Goal: Information Seeking & Learning: Learn about a topic

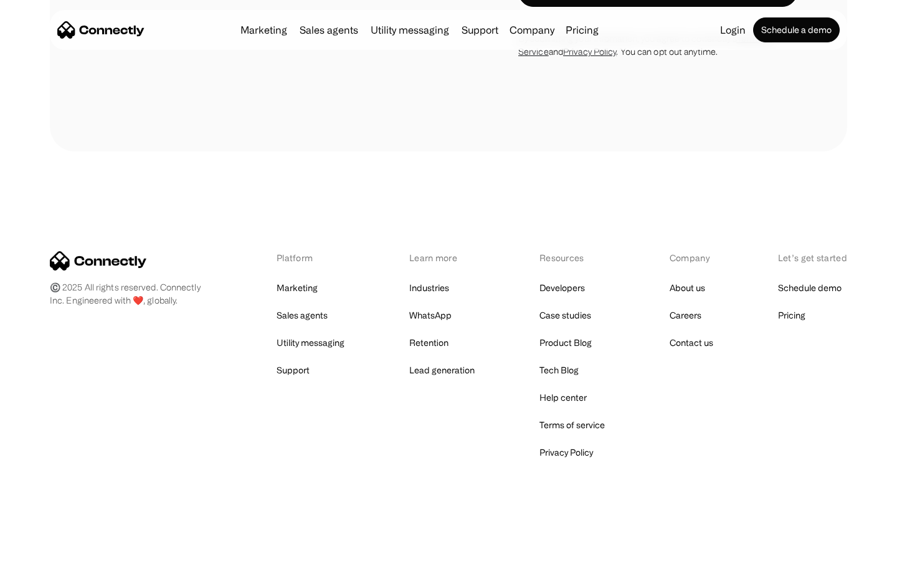
scroll to position [2107, 0]
